Goal: Information Seeking & Learning: Learn about a topic

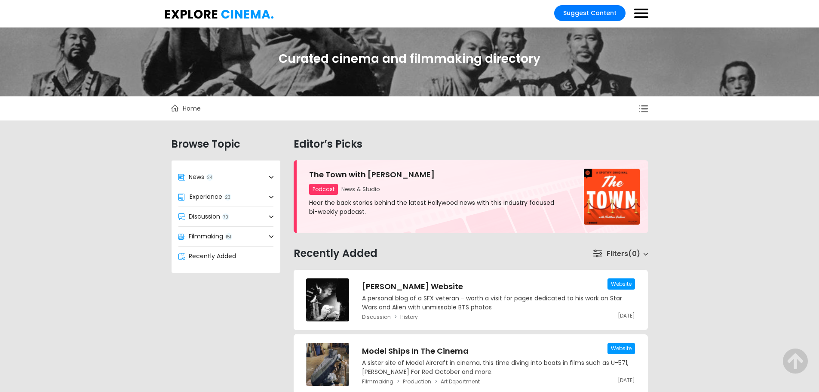
drag, startPoint x: 218, startPoint y: 256, endPoint x: 206, endPoint y: 110, distance: 146.7
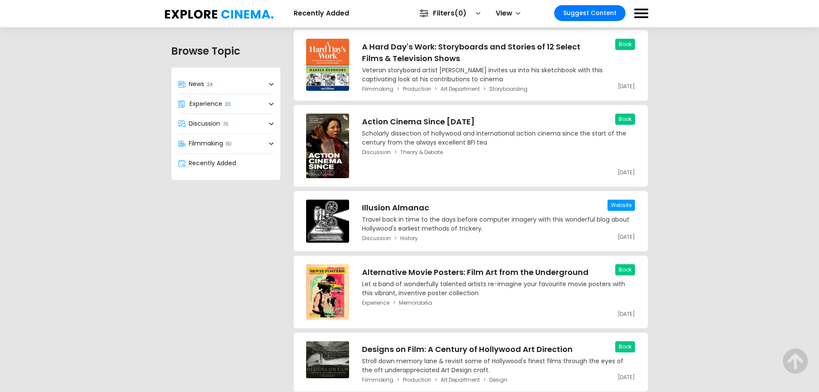
scroll to position [866, 0]
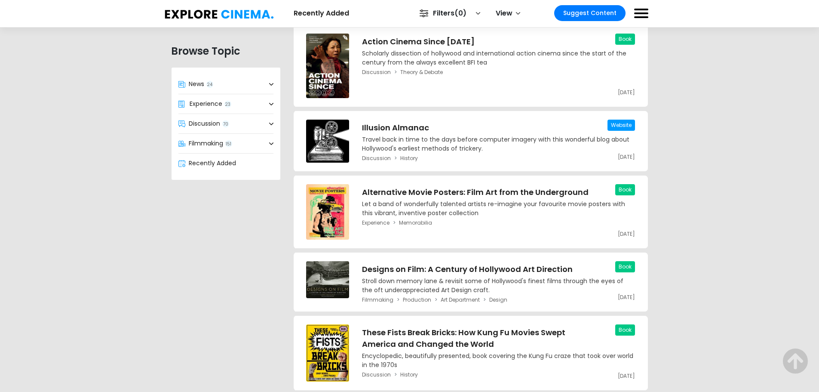
click at [449, 9] on link "Filters 0" at bounding box center [450, 13] width 72 height 16
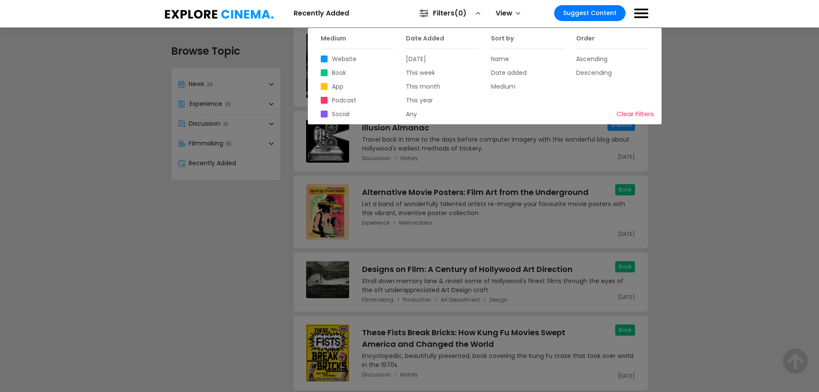
click at [214, 88] on div at bounding box center [409, 196] width 819 height 392
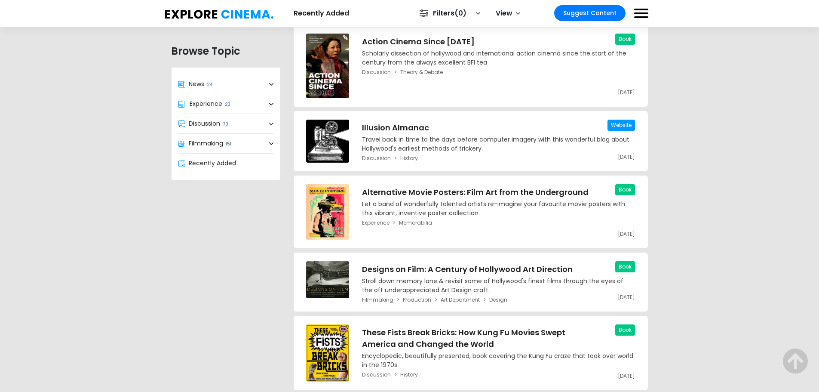
click at [633, 9] on input "checkbox" at bounding box center [640, 9] width 17 height 14
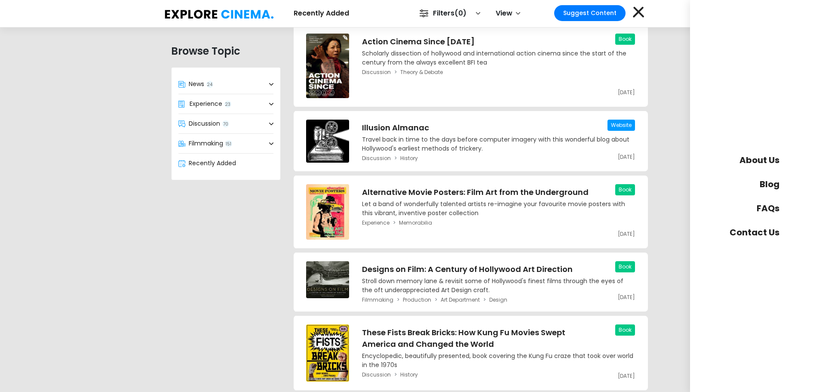
click at [637, 9] on label at bounding box center [641, 15] width 14 height 12
click at [637, 9] on input "checkbox" at bounding box center [640, 9] width 17 height 14
checkbox input "false"
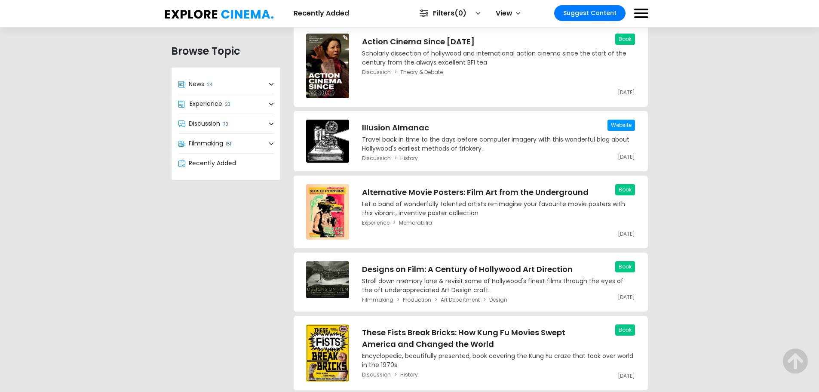
click at [508, 10] on link "View" at bounding box center [506, 13] width 40 height 16
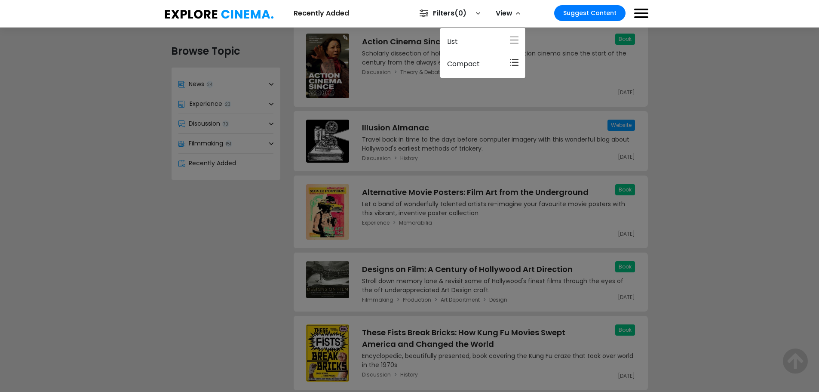
click at [259, 42] on div at bounding box center [409, 196] width 819 height 392
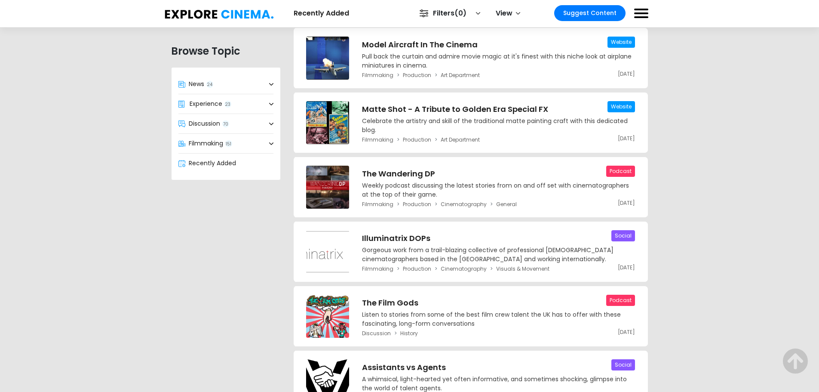
scroll to position [0, 0]
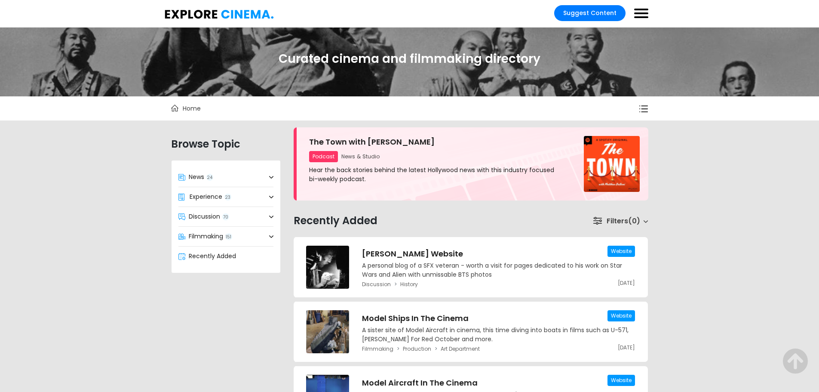
drag, startPoint x: 184, startPoint y: 271, endPoint x: 154, endPoint y: 107, distance: 166.3
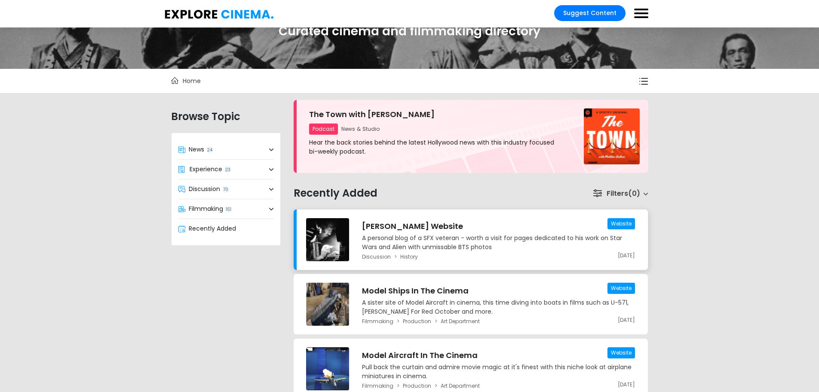
scroll to position [43, 0]
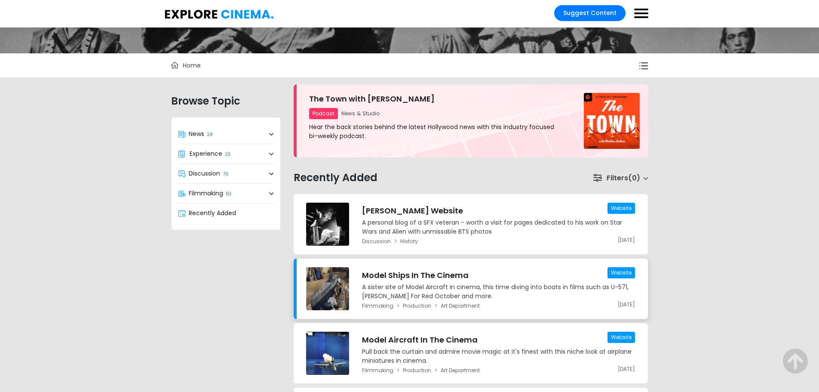
click at [414, 278] on h3 "Model Ships In The Cinema" at bounding box center [498, 275] width 273 height 12
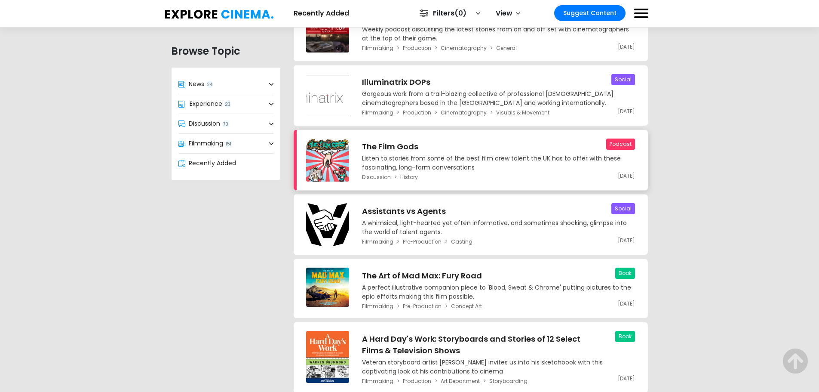
scroll to position [559, 0]
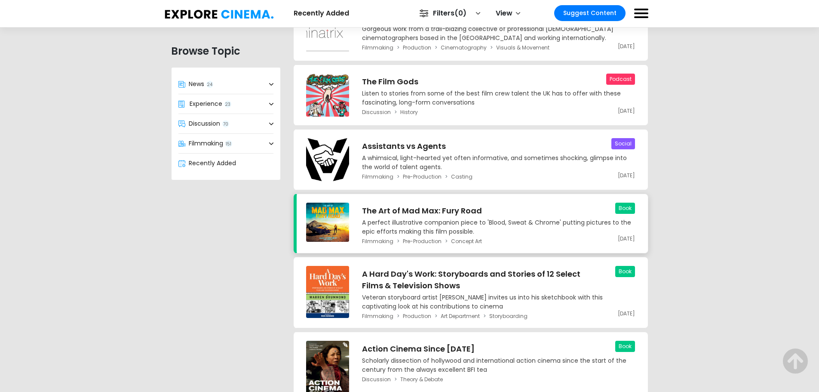
click at [598, 217] on link "Book [DATE] The Art of Mad Max: Fury Road [PERSON_NAME] A perfect illustrative …" at bounding box center [498, 220] width 273 height 34
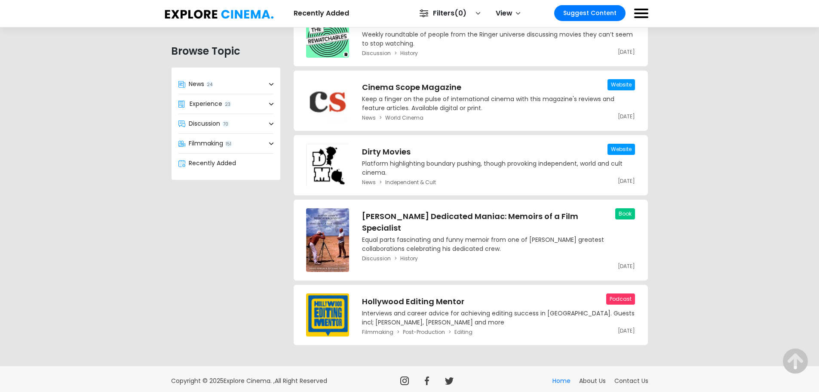
scroll to position [7057, 0]
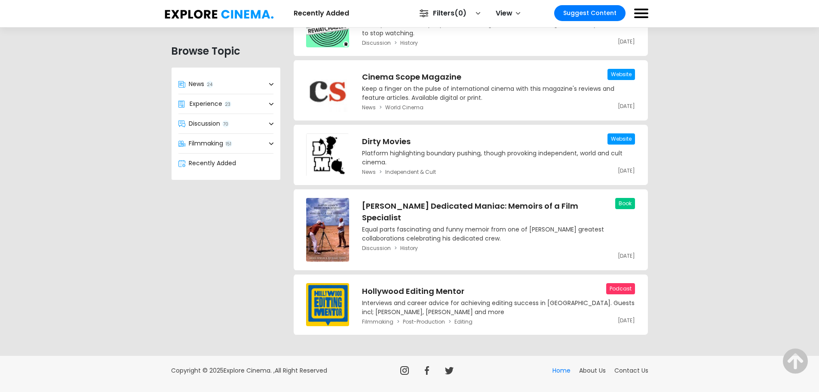
drag, startPoint x: 141, startPoint y: 165, endPoint x: 168, endPoint y: 277, distance: 115.5
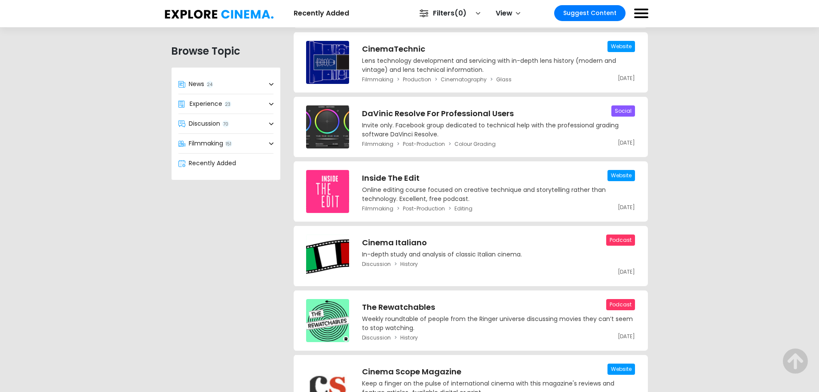
scroll to position [6584, 0]
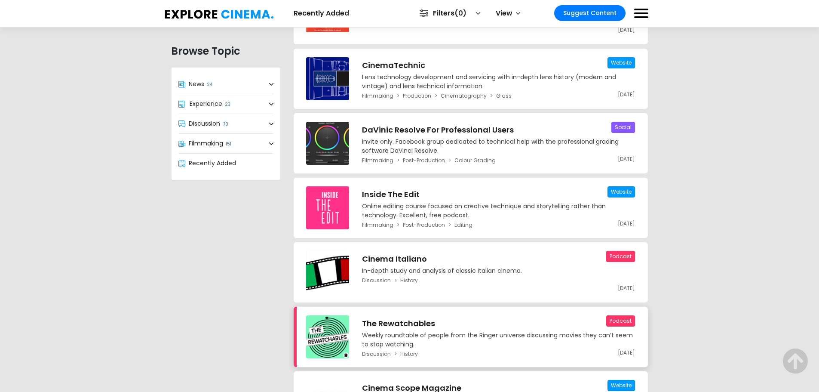
click at [408, 317] on h3 "The Rewatchables" at bounding box center [498, 323] width 273 height 12
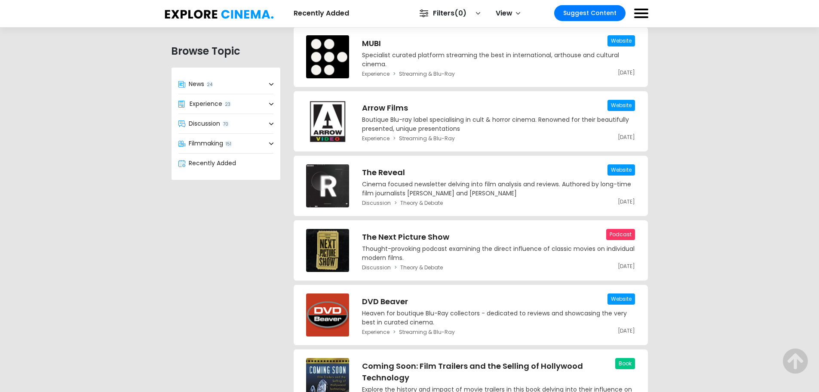
scroll to position [8370, 0]
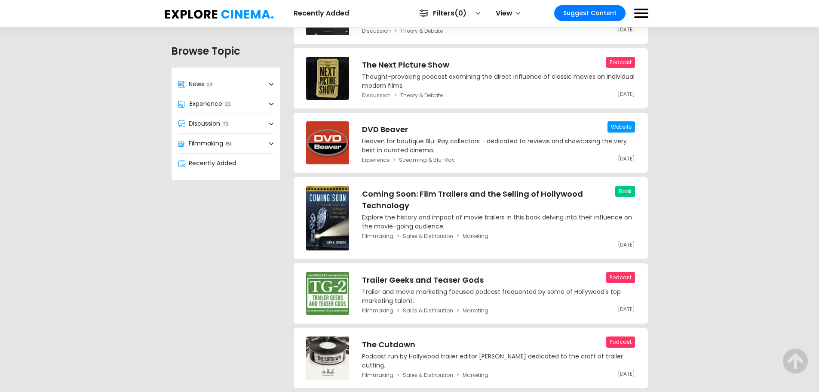
click at [230, 143] on span "151" at bounding box center [228, 143] width 7 height 7
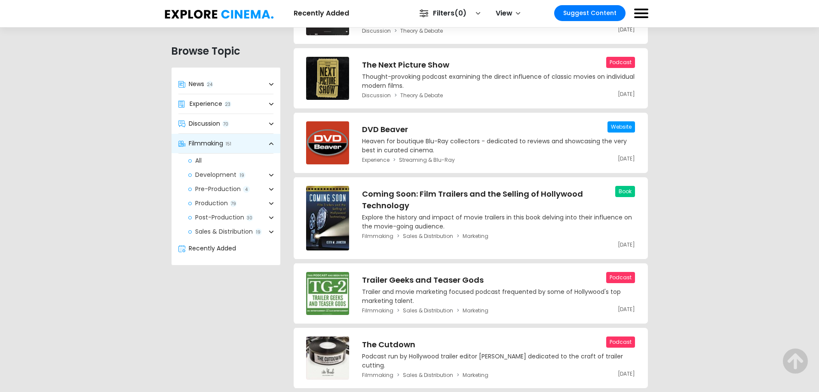
click at [209, 189] on link "Pre-Production 4" at bounding box center [230, 189] width 99 height 14
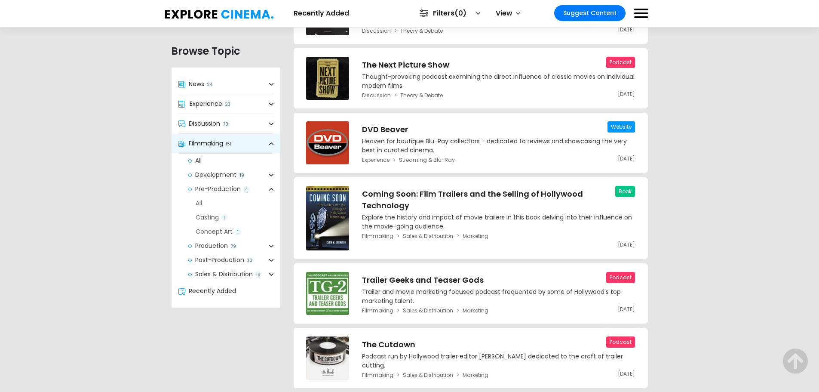
click at [187, 191] on link "Pre-Production 4" at bounding box center [230, 189] width 99 height 14
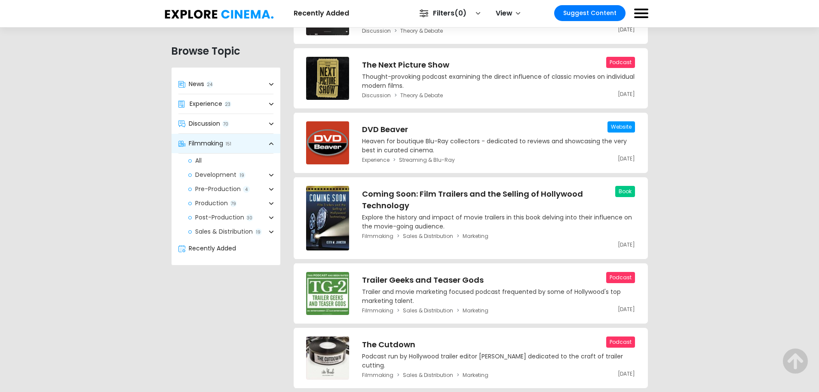
click at [206, 190] on link "Pre-Production 4" at bounding box center [230, 189] width 99 height 14
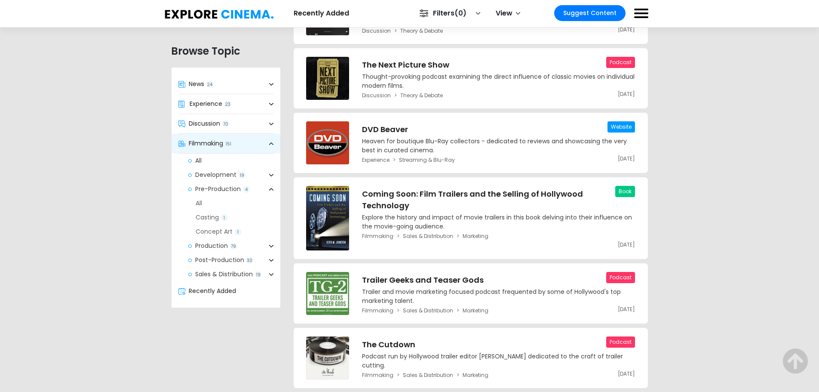
click at [200, 200] on link "All" at bounding box center [235, 203] width 92 height 14
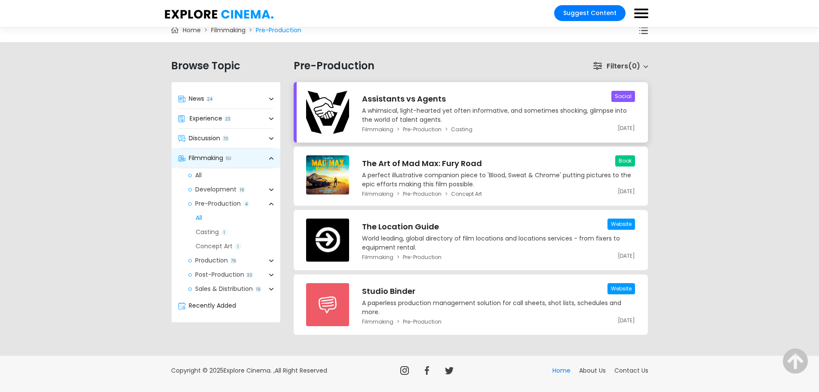
scroll to position [69, 0]
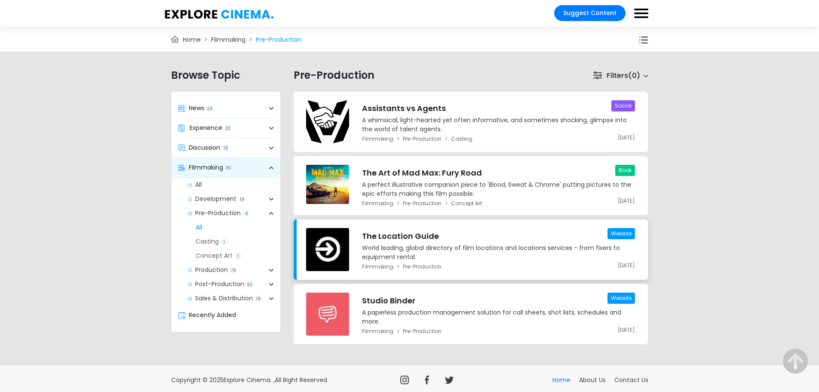
click at [523, 244] on p "World leading, global directory of film locations and locations services - from…" at bounding box center [498, 252] width 273 height 18
click at [202, 200] on link "Development 19" at bounding box center [230, 199] width 99 height 14
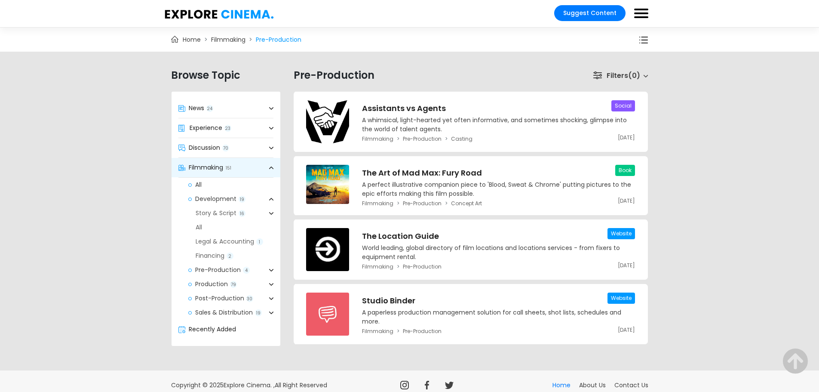
click at [191, 199] on link "Development 19" at bounding box center [230, 199] width 99 height 14
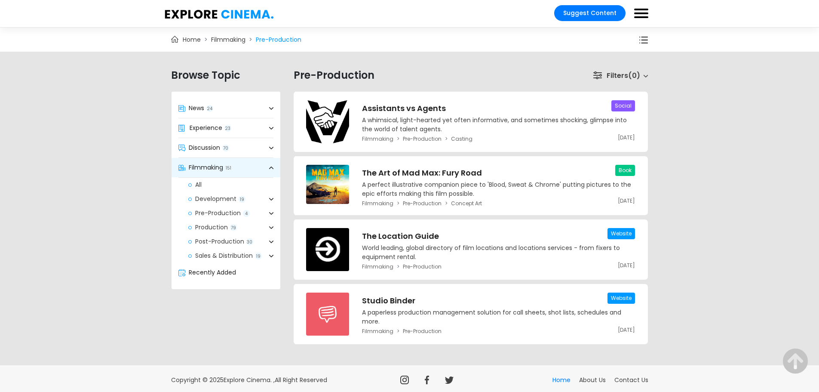
click at [198, 197] on link "Development 19" at bounding box center [230, 199] width 99 height 14
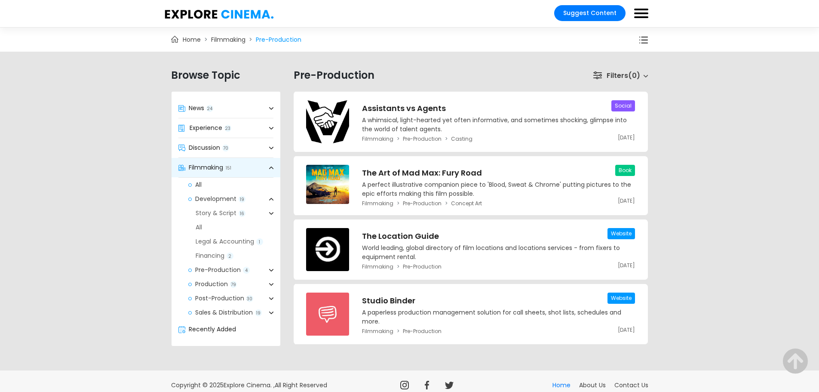
click at [204, 228] on link "All" at bounding box center [235, 227] width 92 height 14
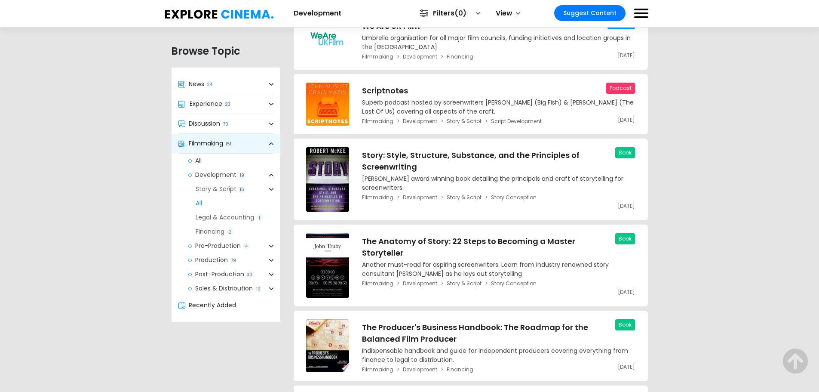
scroll to position [241, 0]
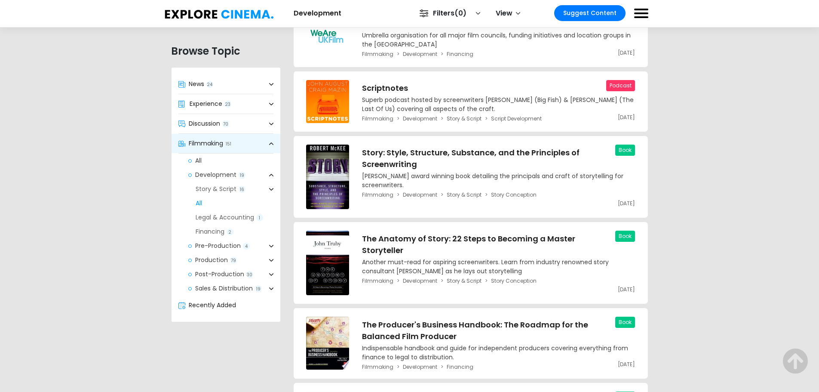
click at [232, 99] on link "Experience 23" at bounding box center [226, 103] width 109 height 19
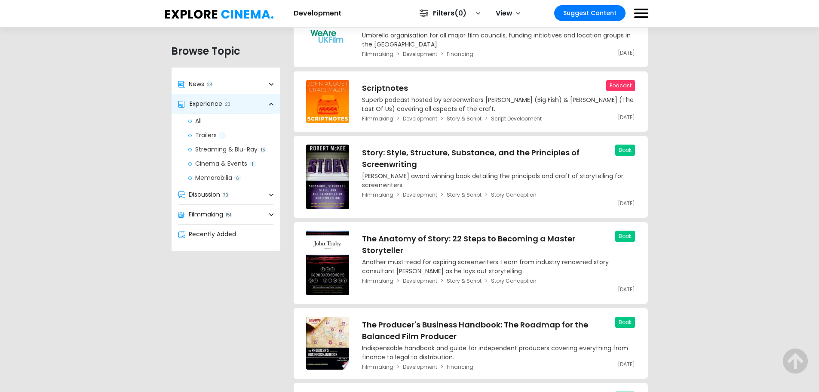
click at [232, 84] on link "News 24" at bounding box center [226, 83] width 109 height 19
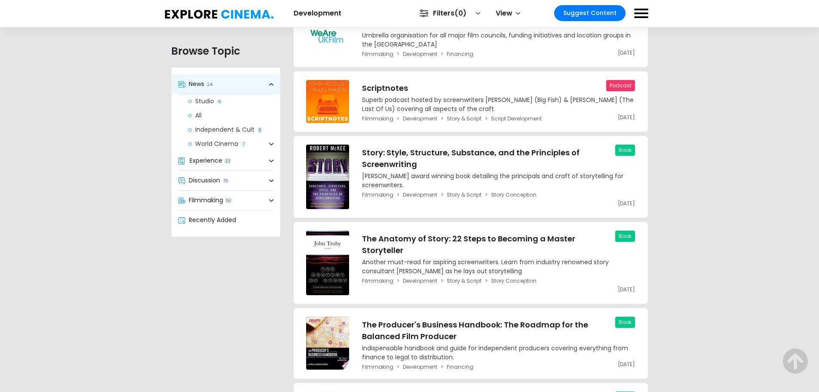
click at [233, 163] on link "Experience 23" at bounding box center [226, 160] width 109 height 19
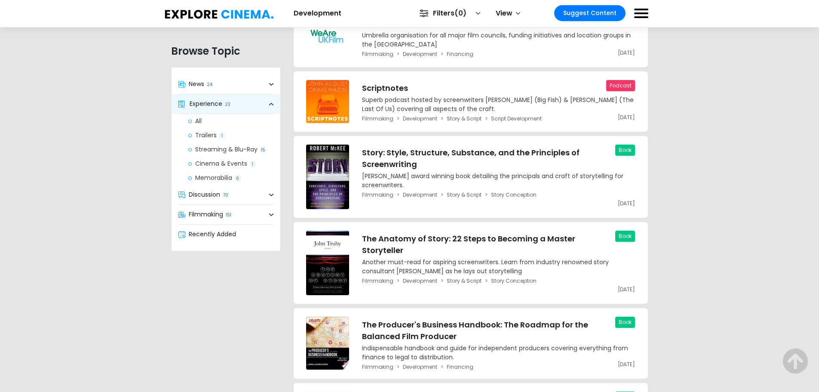
click at [238, 193] on link "Discussion 70" at bounding box center [226, 194] width 109 height 19
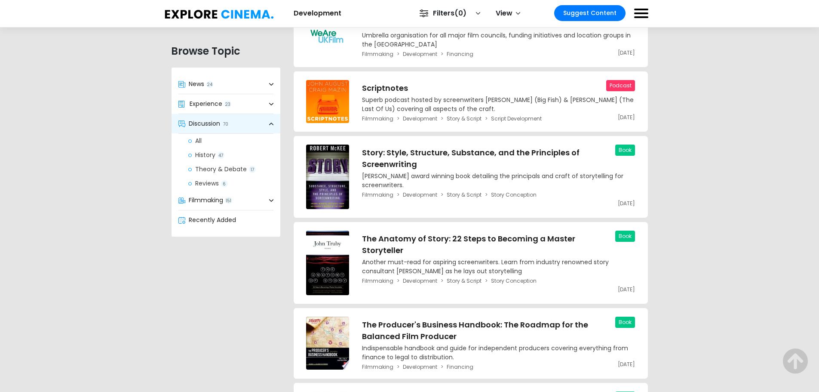
click at [197, 141] on link "All" at bounding box center [230, 141] width 99 height 14
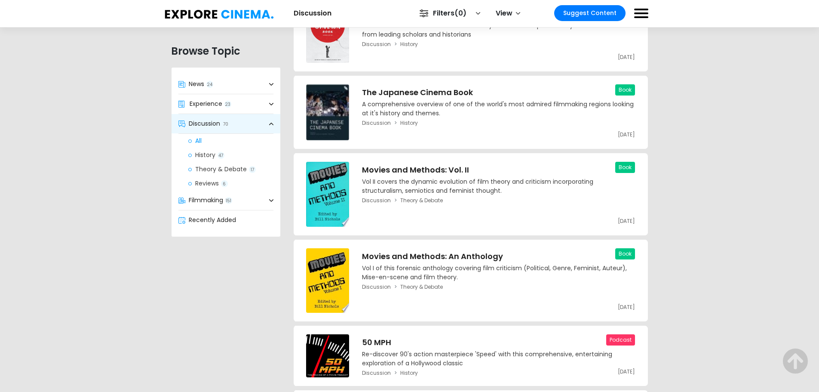
scroll to position [792, 0]
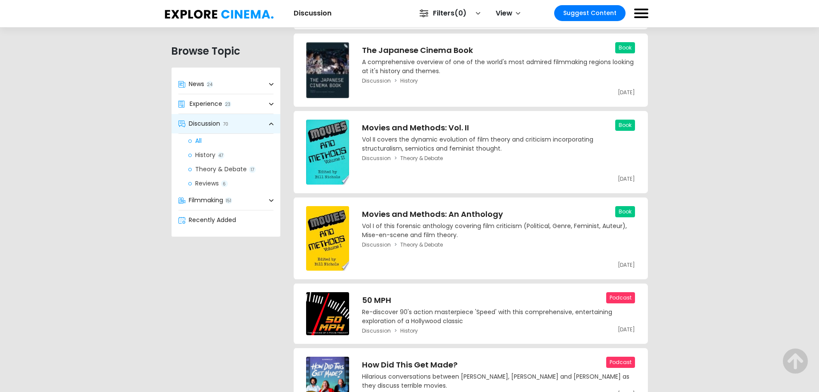
click at [469, 15] on link "Filters 0" at bounding box center [450, 13] width 72 height 16
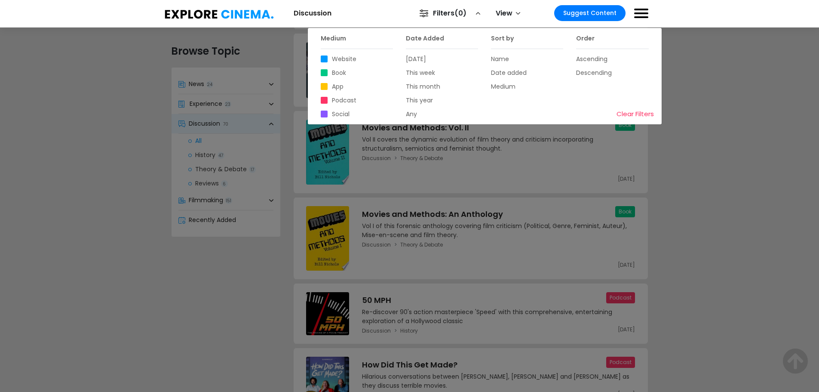
click at [321, 73] on span at bounding box center [324, 72] width 7 height 7
click at [323, 71] on input "Book" at bounding box center [323, 71] width 0 height 0
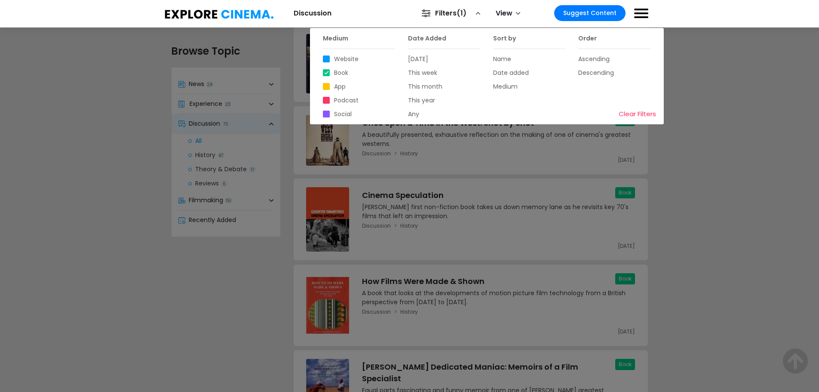
click at [323, 72] on span at bounding box center [326, 72] width 7 height 7
click at [326, 71] on input "Book" at bounding box center [326, 71] width 0 height 0
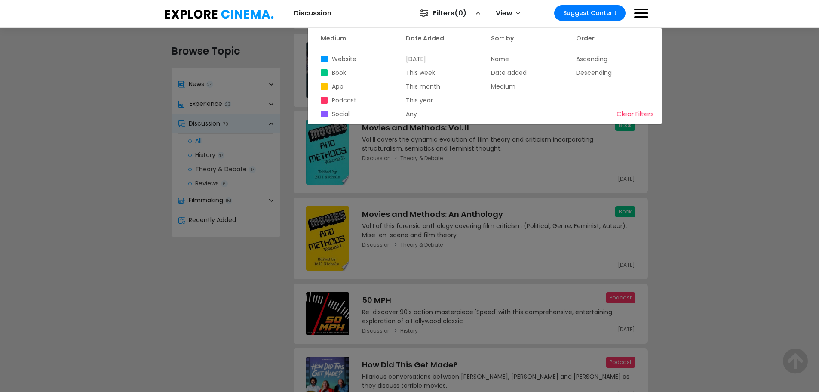
click at [323, 58] on span at bounding box center [324, 58] width 7 height 7
click at [323, 58] on input "Website" at bounding box center [323, 58] width 0 height 0
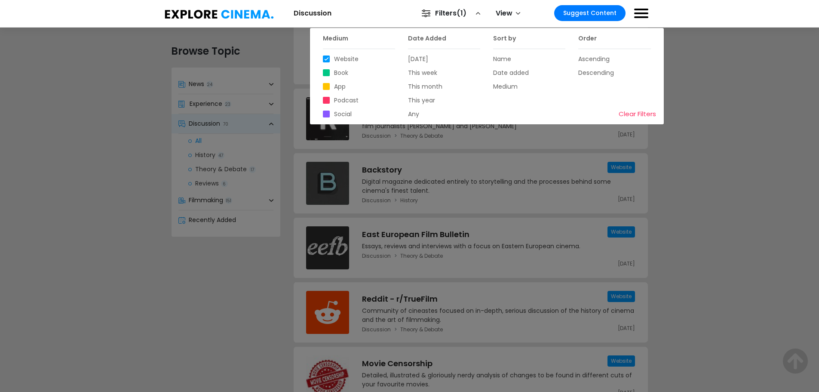
click at [247, 286] on div at bounding box center [409, 196] width 819 height 392
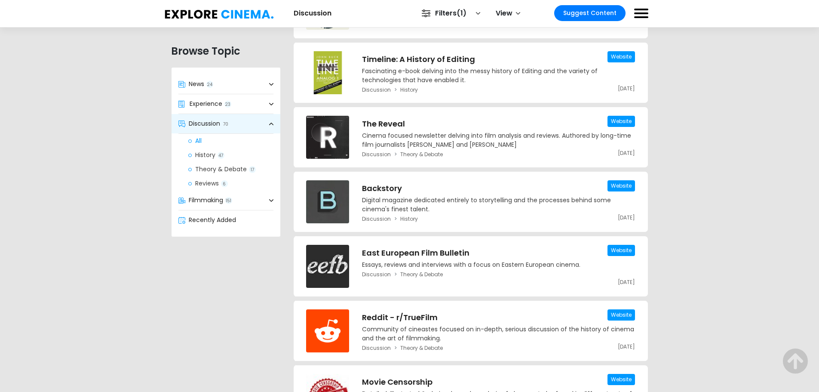
scroll to position [774, 0]
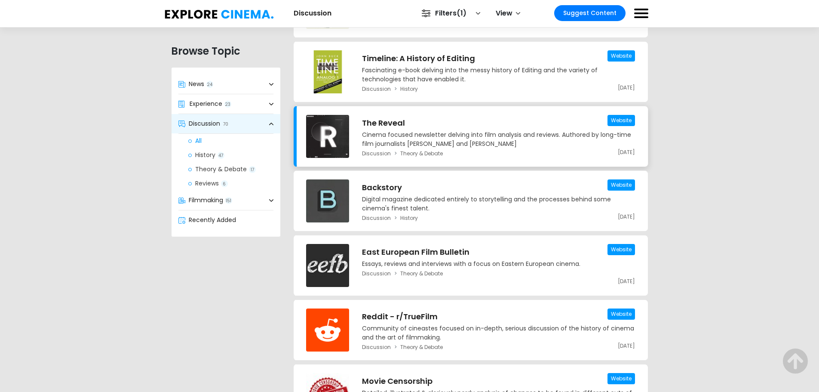
click at [396, 120] on h3 "The Reveal" at bounding box center [498, 123] width 273 height 12
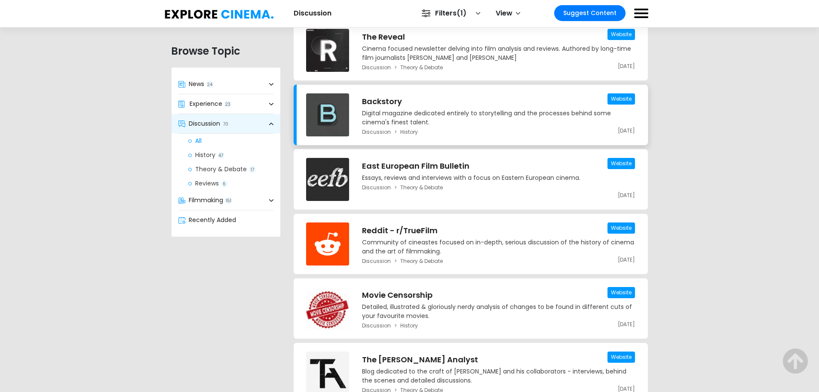
click at [391, 102] on h3 "Backstory" at bounding box center [498, 101] width 273 height 12
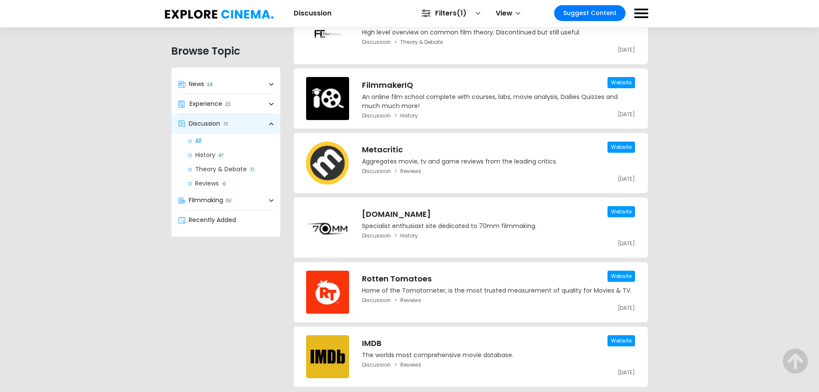
scroll to position [2283, 0]
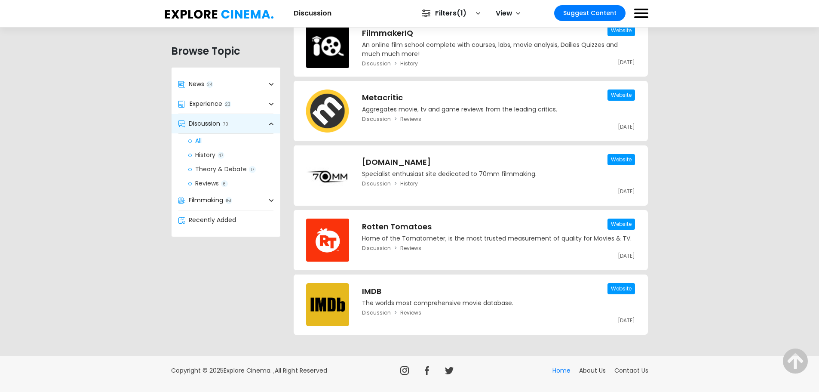
click at [261, 101] on link "Experience 23" at bounding box center [226, 103] width 109 height 19
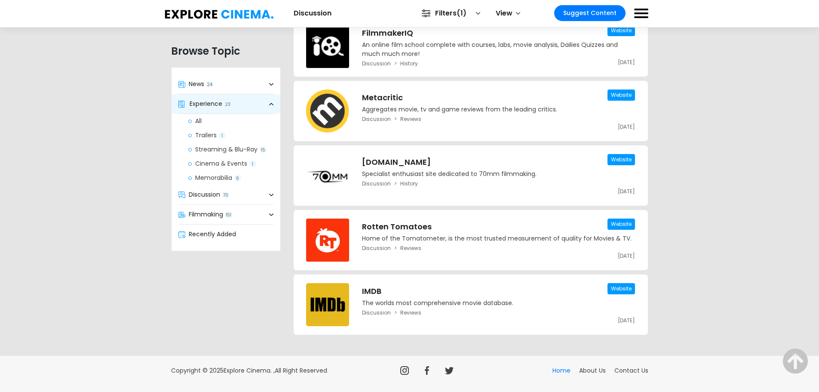
click at [261, 101] on link "Experience 23" at bounding box center [226, 103] width 109 height 19
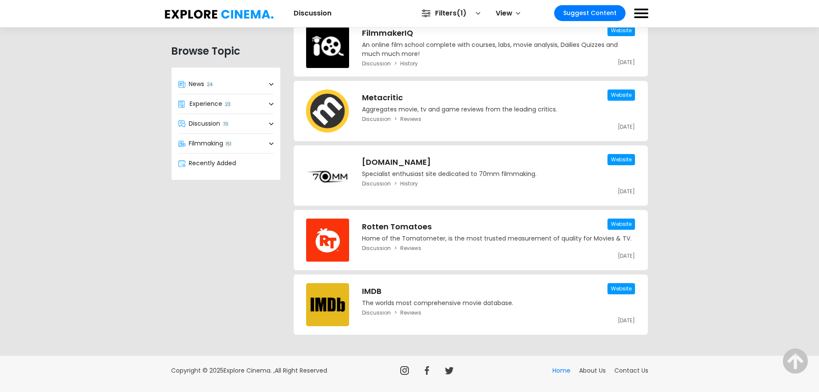
click at [264, 82] on link "News 24" at bounding box center [226, 83] width 109 height 19
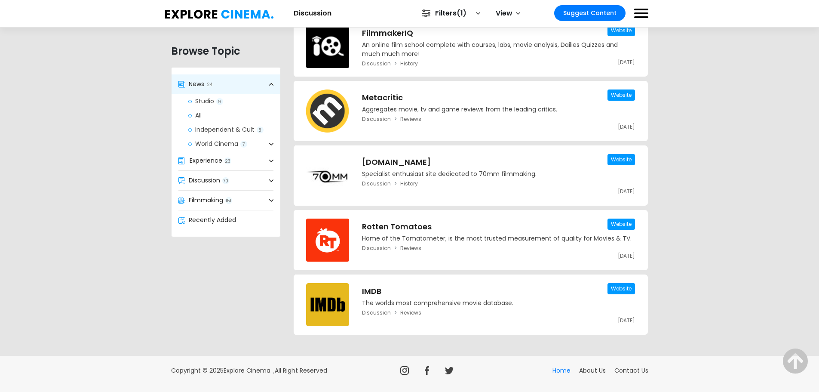
click at [199, 116] on link "All" at bounding box center [230, 115] width 99 height 14
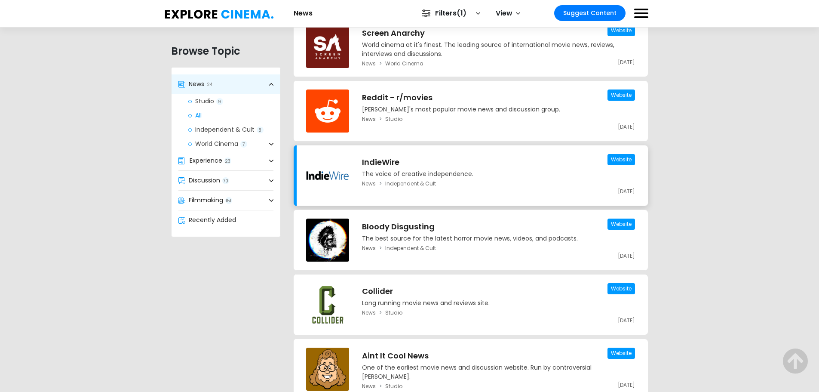
scroll to position [1026, 0]
